Goal: Transaction & Acquisition: Purchase product/service

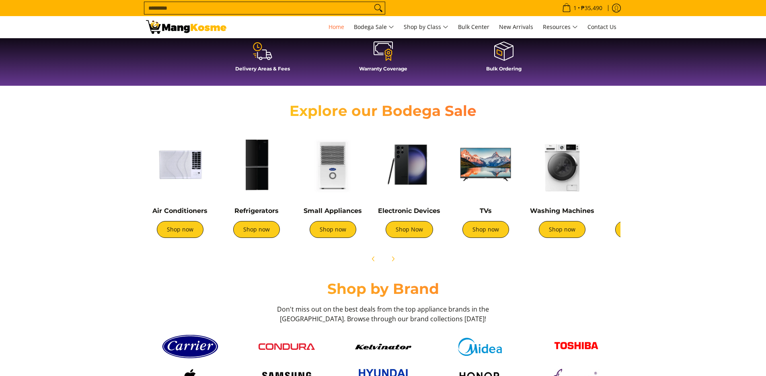
scroll to position [260, 0]
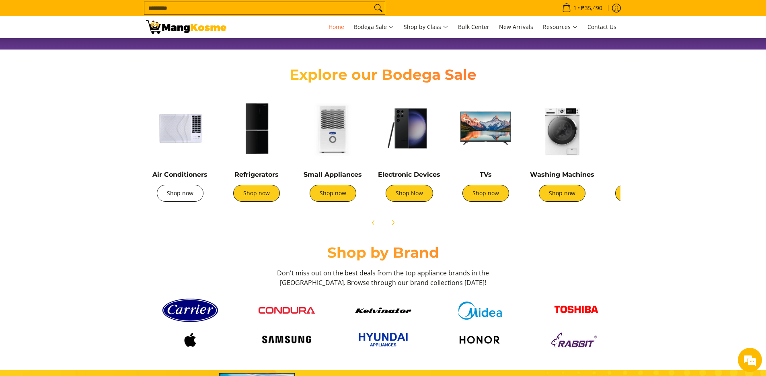
click at [182, 194] on link "Shop now" at bounding box center [180, 193] width 47 height 17
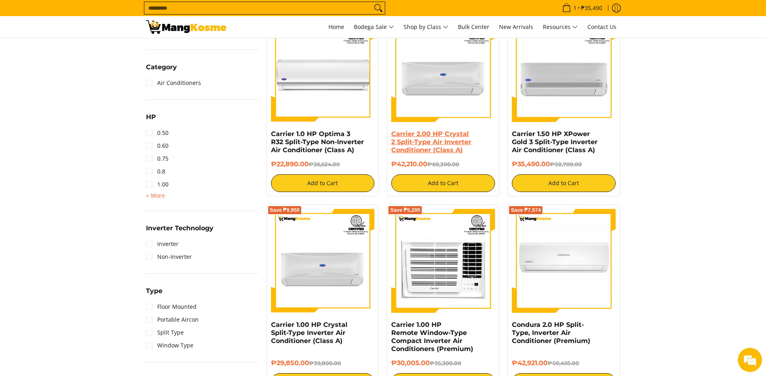
scroll to position [426, 0]
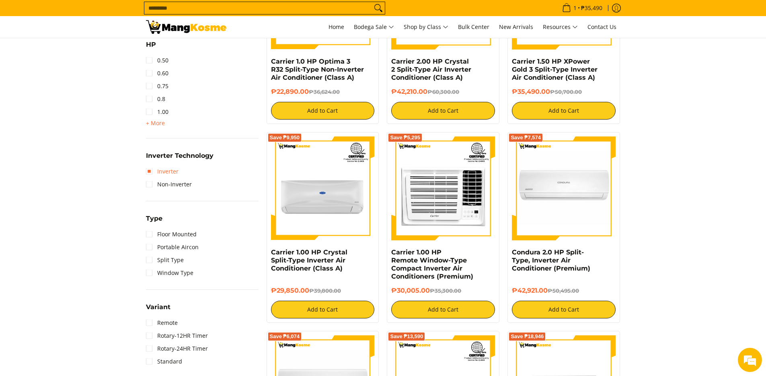
click at [154, 172] on link "Inverter" at bounding box center [162, 171] width 33 height 13
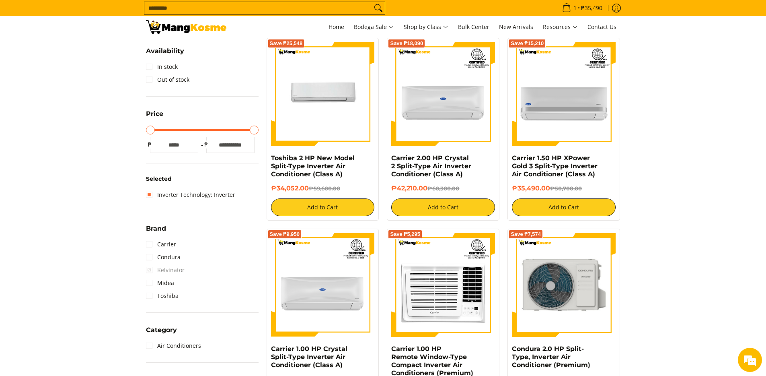
scroll to position [149, 0]
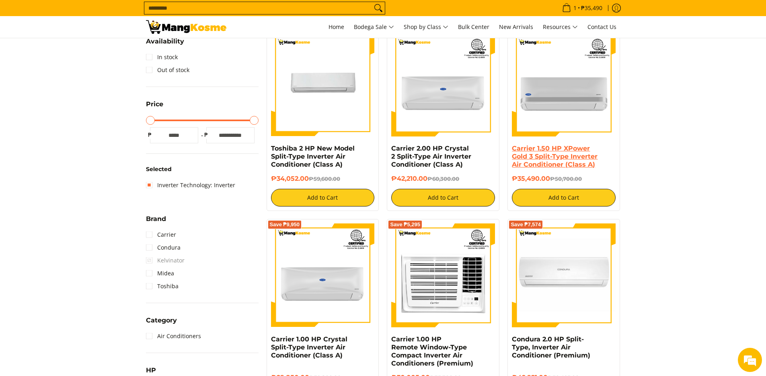
click at [550, 158] on link "Carrier 1.50 HP XPower Gold 3 Split-Type Inverter Air Conditioner (Class A)" at bounding box center [555, 156] width 86 height 24
